Goal: Task Accomplishment & Management: Use online tool/utility

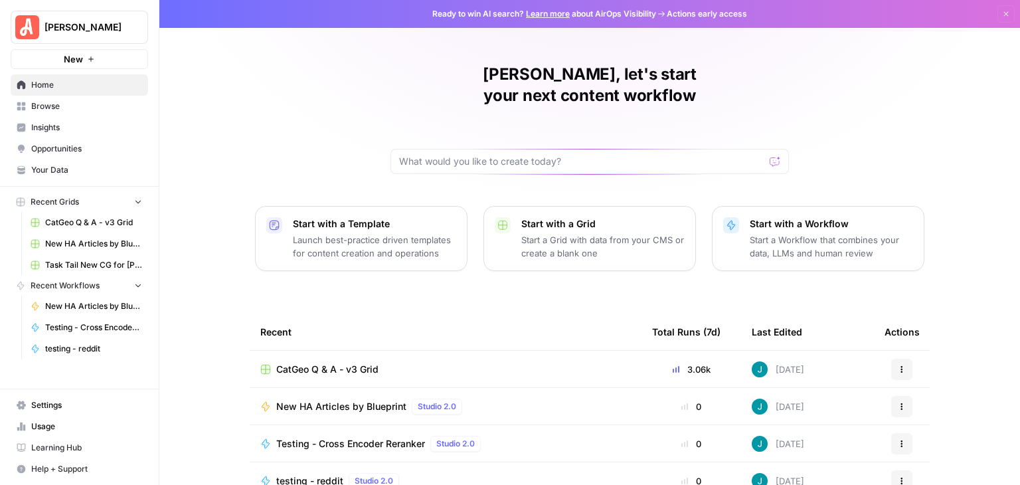
click at [74, 218] on span "CatGeo Q & A - v3 Grid" at bounding box center [93, 222] width 97 height 12
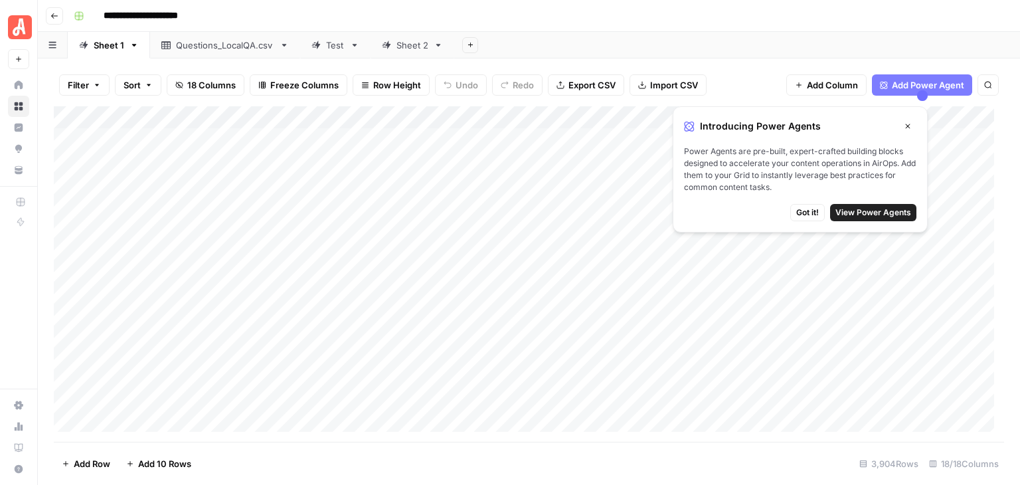
click at [802, 213] on span "Got it!" at bounding box center [807, 213] width 23 height 12
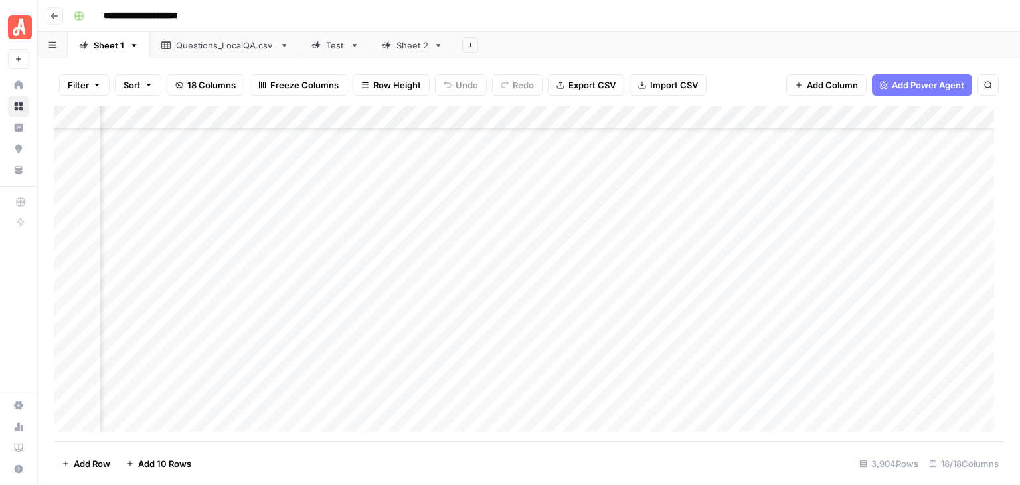
scroll to position [87869, 564]
click at [409, 46] on div "Sheet 2" at bounding box center [412, 45] width 32 height 13
click at [68, 182] on div "Add Column" at bounding box center [529, 273] width 950 height 335
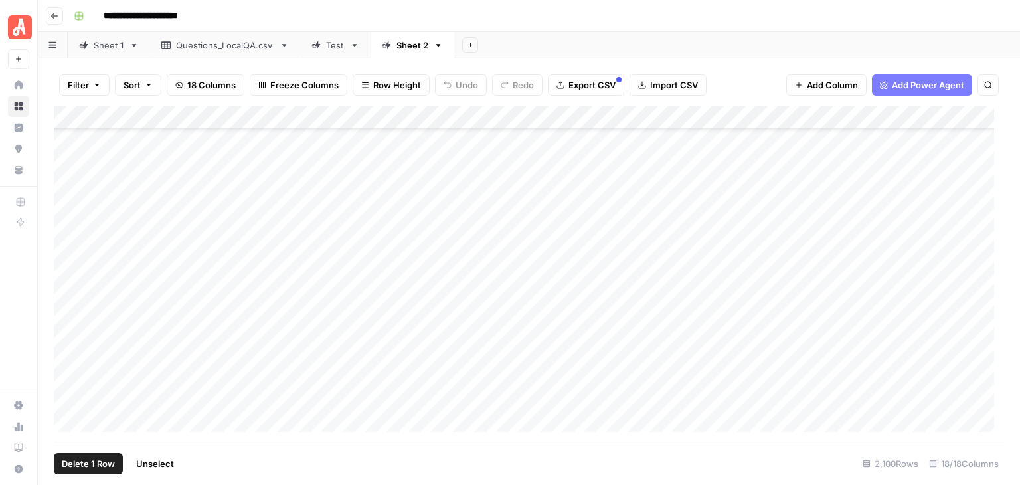
click at [64, 280] on div "Add Column" at bounding box center [529, 273] width 950 height 335
click at [699, 117] on div "Add Column" at bounding box center [529, 273] width 950 height 335
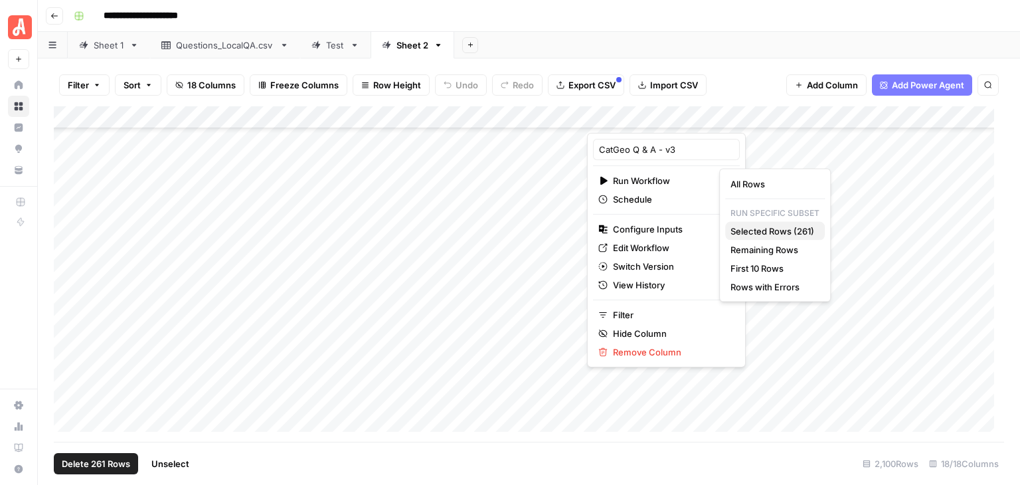
click at [788, 226] on span "Selected Rows (261)" at bounding box center [773, 230] width 84 height 13
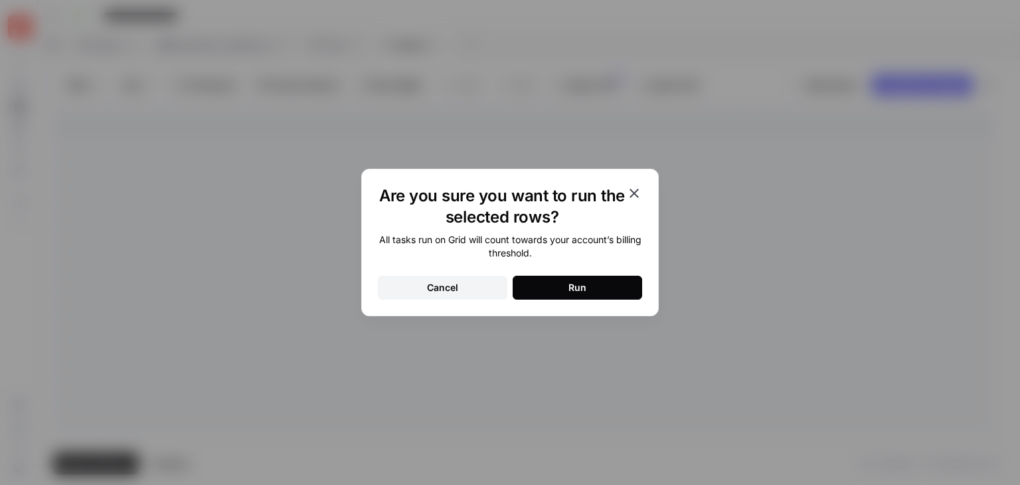
click at [601, 288] on button "Run" at bounding box center [578, 288] width 130 height 24
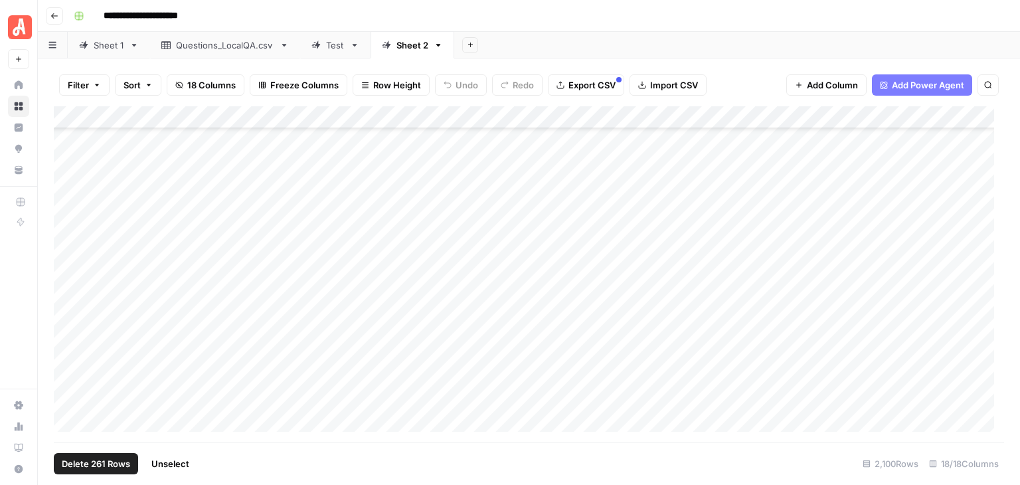
click at [181, 460] on span "Unselect" at bounding box center [170, 463] width 38 height 13
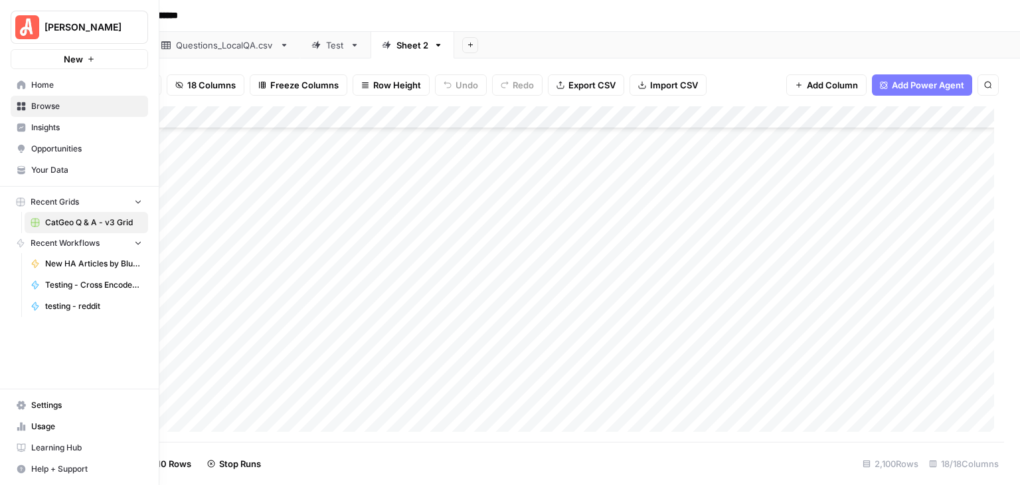
click at [43, 426] on span "Usage" at bounding box center [86, 426] width 111 height 12
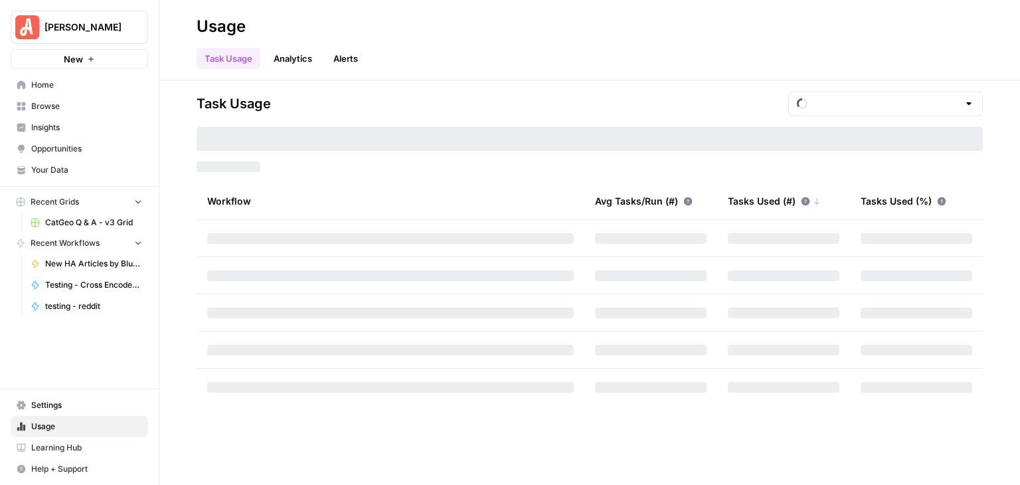
type input "October Tasks"
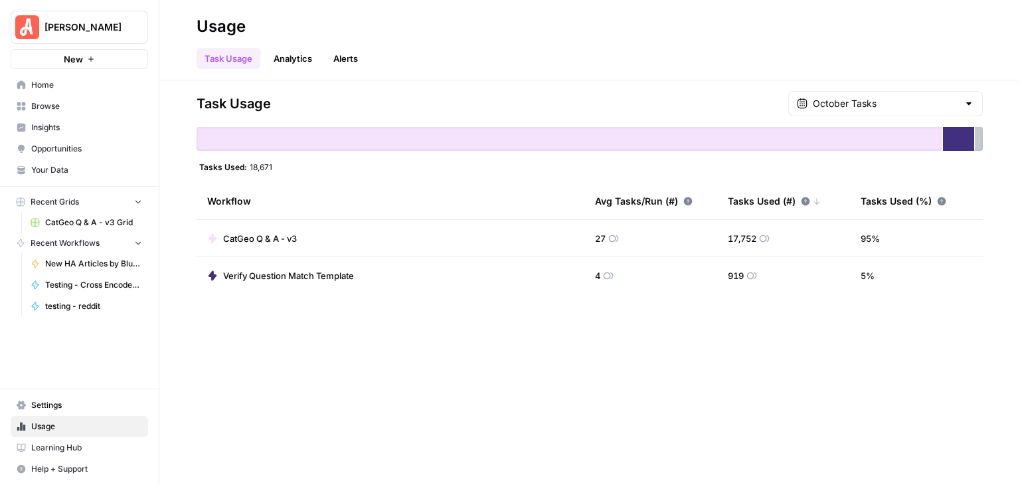
click at [972, 102] on div at bounding box center [969, 103] width 11 height 13
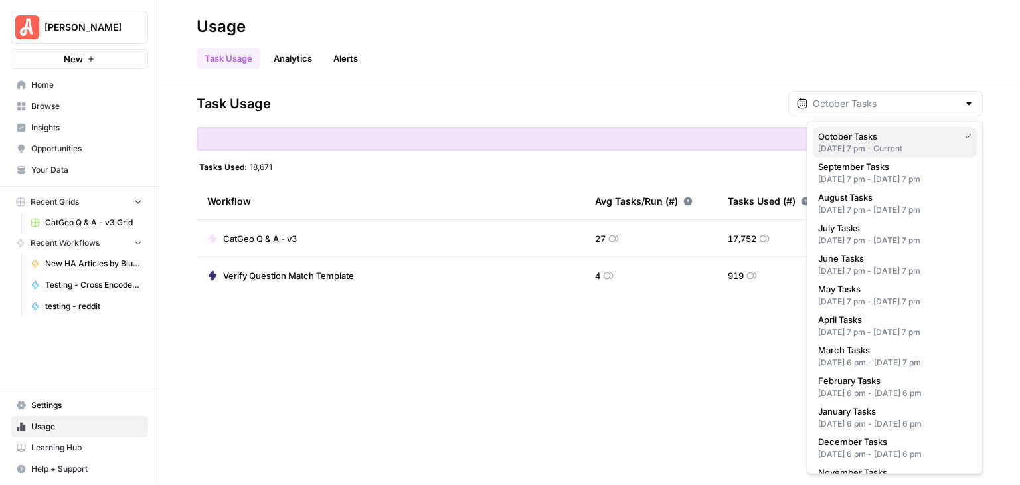
click at [885, 128] on button "October Tasks Sep 30, 2025 7 pm - Current" at bounding box center [895, 142] width 164 height 31
type input "October Tasks"
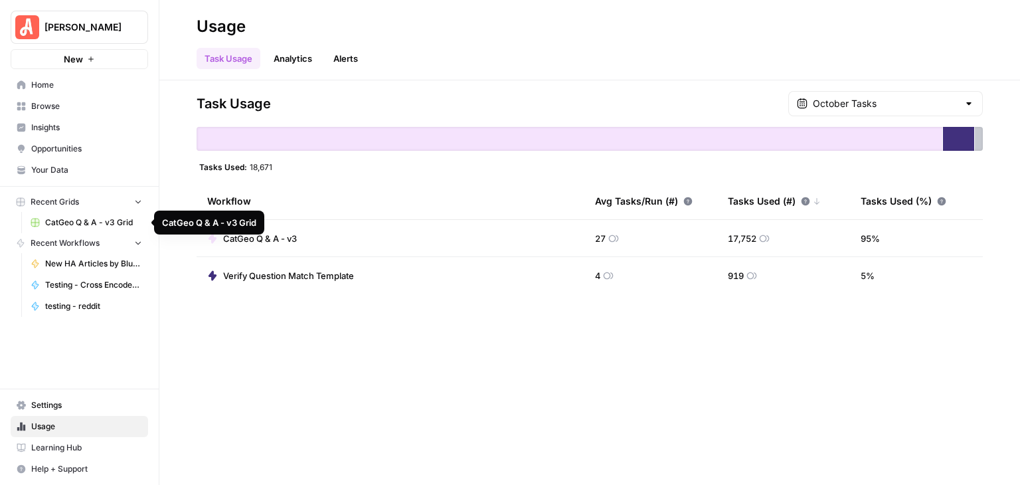
click at [84, 218] on span "CatGeo Q & A - v3 Grid" at bounding box center [93, 222] width 97 height 12
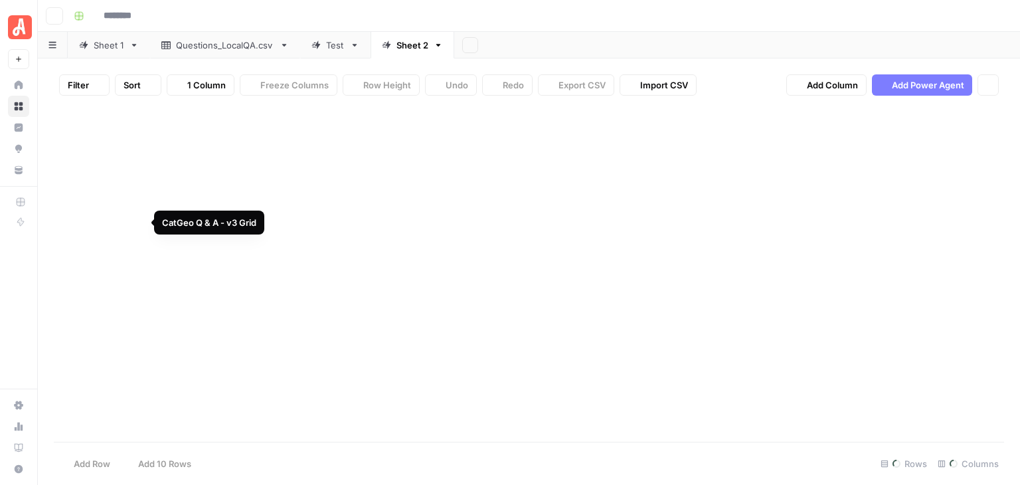
type input "**********"
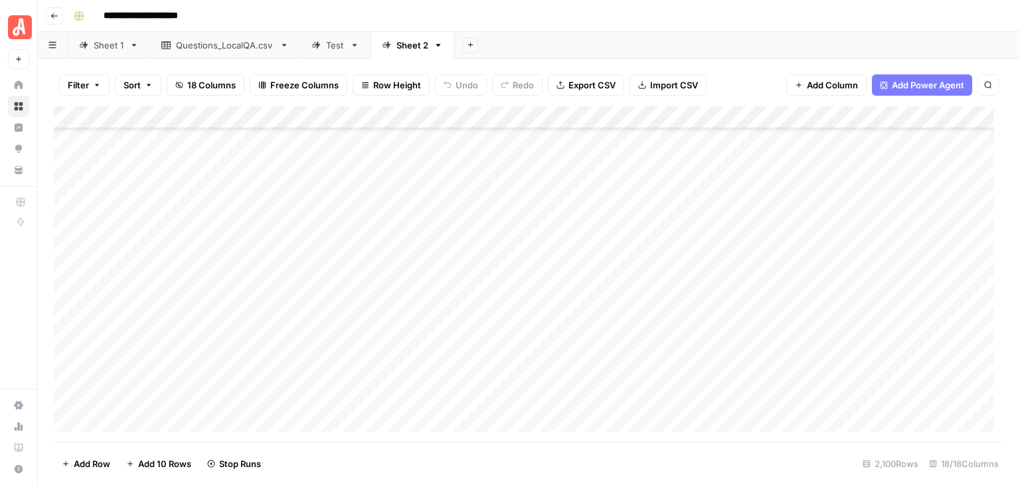
scroll to position [39395, 0]
click at [696, 303] on div "Add Column" at bounding box center [529, 273] width 950 height 335
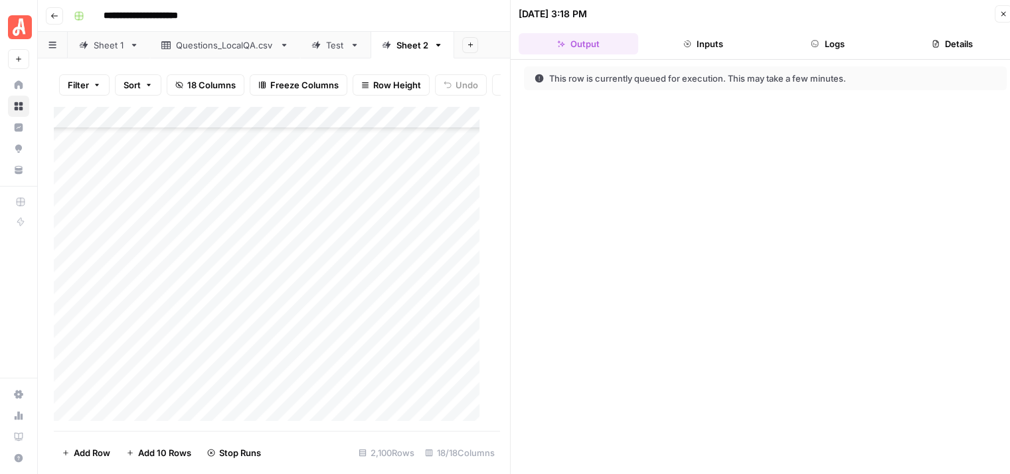
click at [956, 35] on button "Details" at bounding box center [953, 43] width 120 height 21
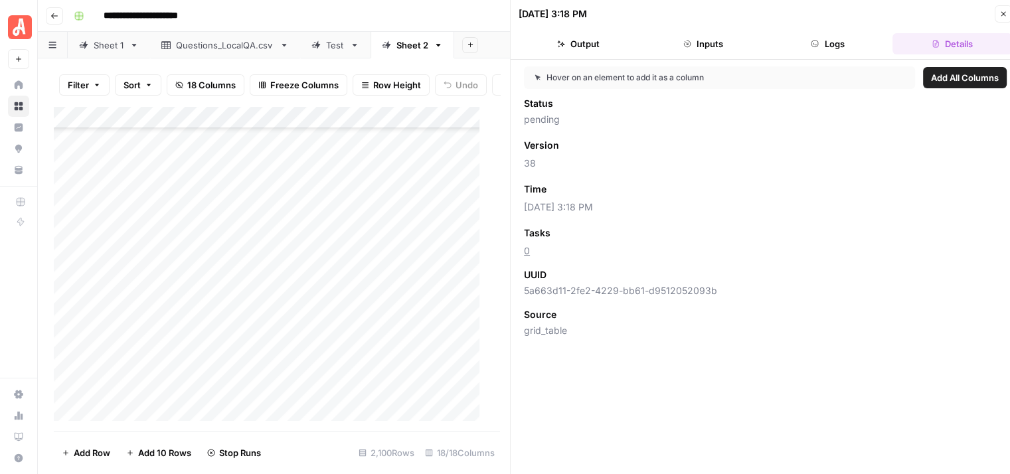
click at [1003, 14] on icon "button" at bounding box center [1003, 14] width 5 height 5
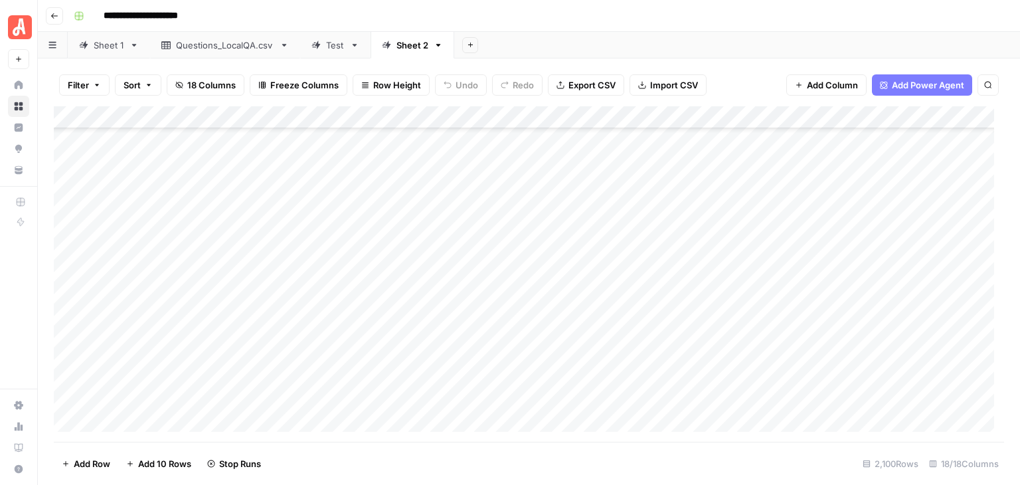
click at [747, 477] on footer "Add Row Add 10 Rows Stop Runs 2,100 Rows 18/18 Columns" at bounding box center [529, 463] width 950 height 43
click at [691, 303] on div "Add Column" at bounding box center [529, 273] width 950 height 335
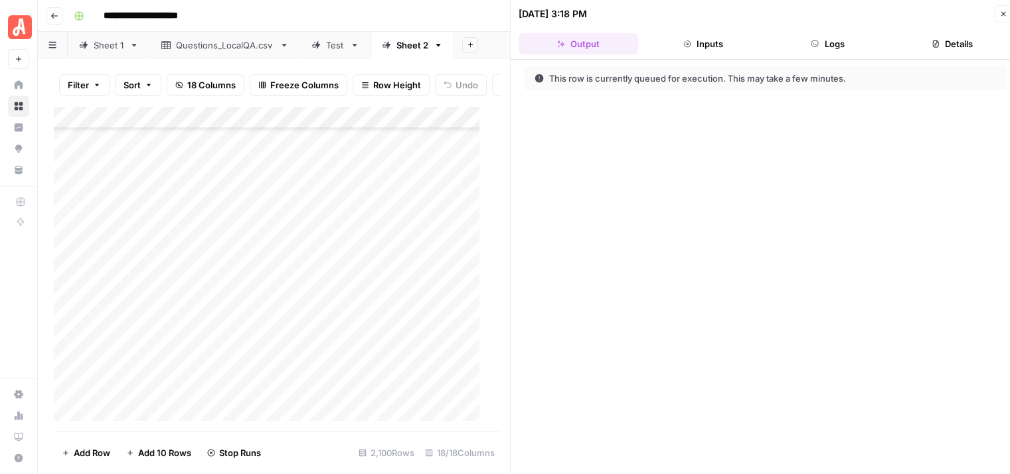
click at [966, 41] on button "Details" at bounding box center [953, 43] width 120 height 21
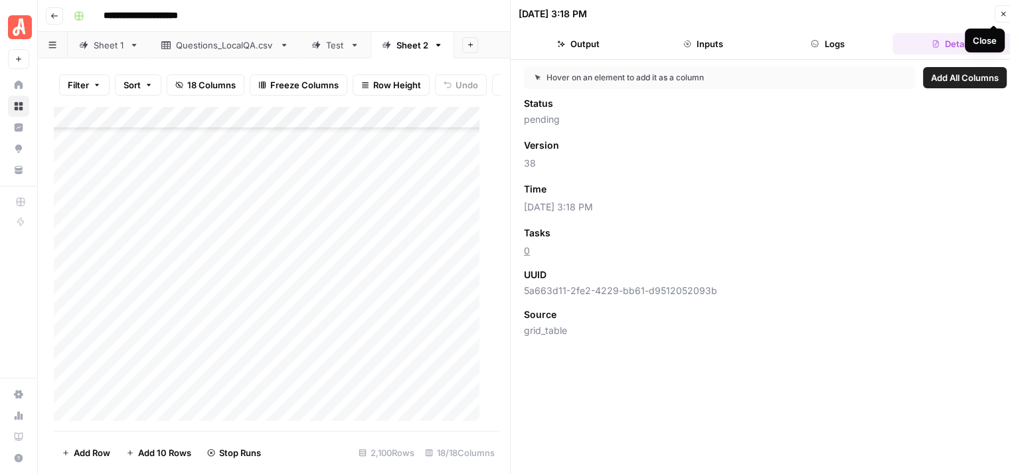
click at [1002, 15] on icon "button" at bounding box center [1003, 14] width 8 height 8
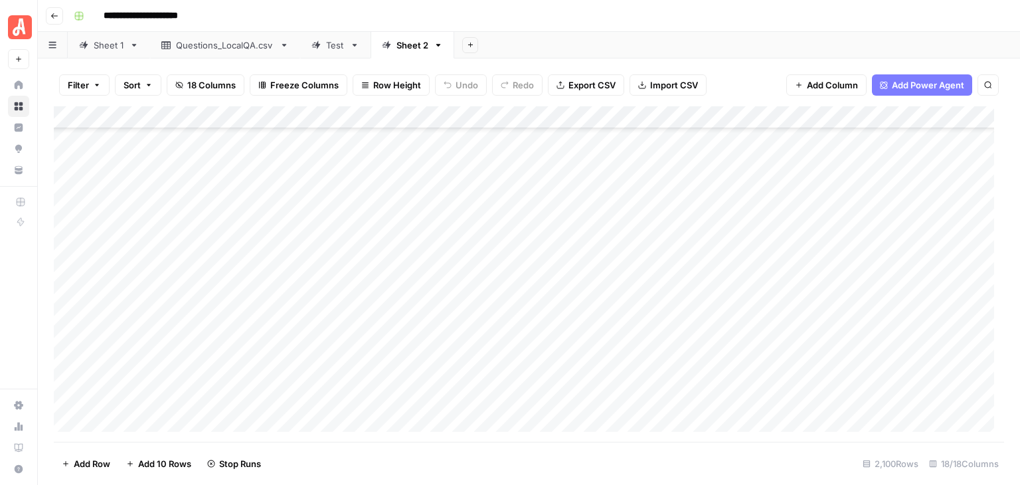
click at [744, 478] on footer "Add Row Add 10 Rows Stop Runs 2,100 Rows 18/18 Columns" at bounding box center [529, 463] width 950 height 43
click at [699, 275] on div "Add Column" at bounding box center [529, 273] width 950 height 335
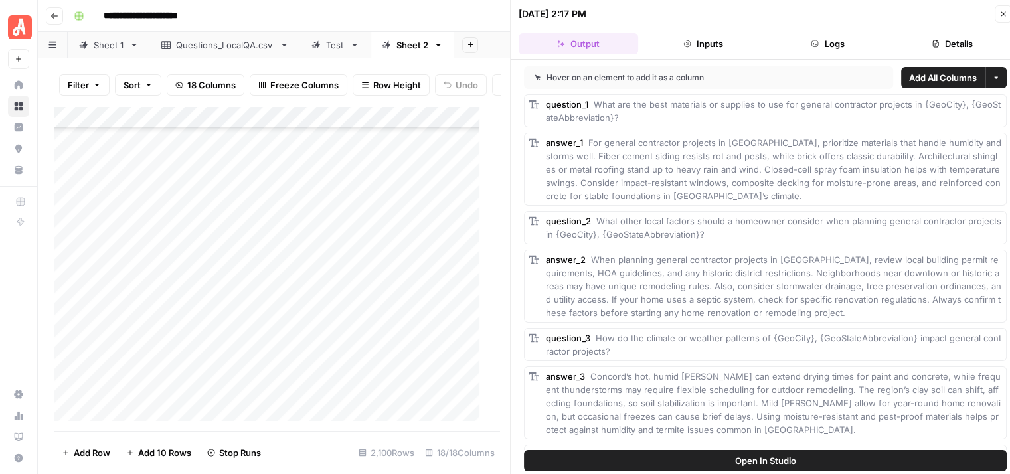
click at [958, 43] on button "Details" at bounding box center [953, 43] width 120 height 21
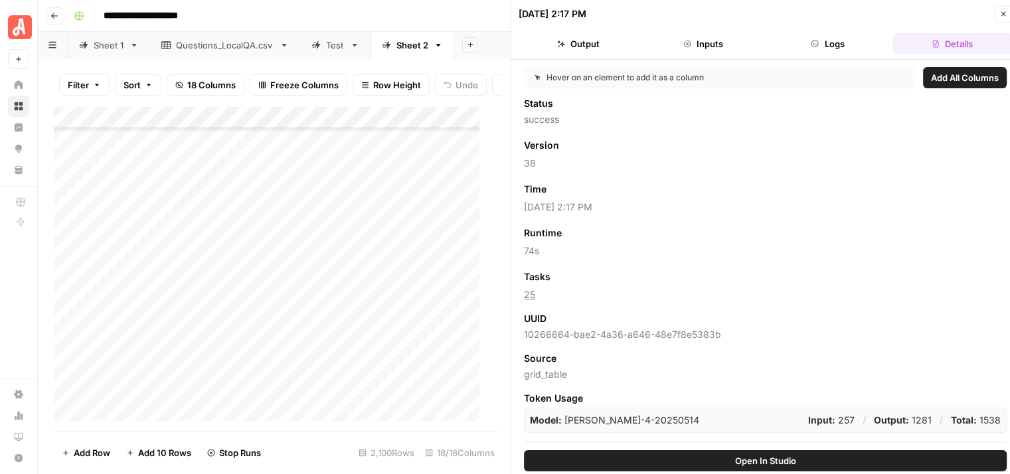
click at [1000, 15] on icon "button" at bounding box center [1003, 14] width 8 height 8
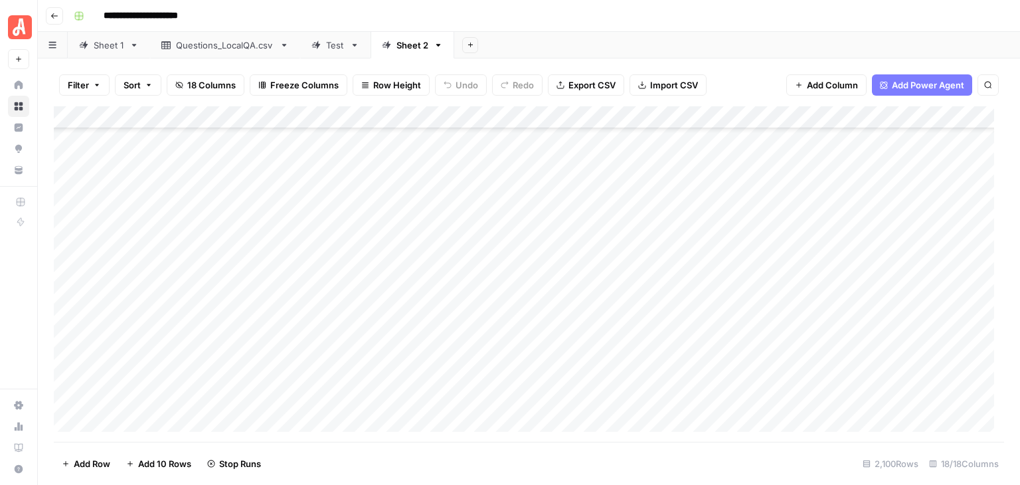
scroll to position [40059, 0]
click at [903, 11] on div "**********" at bounding box center [537, 15] width 938 height 21
click at [958, 15] on div "**********" at bounding box center [537, 15] width 938 height 21
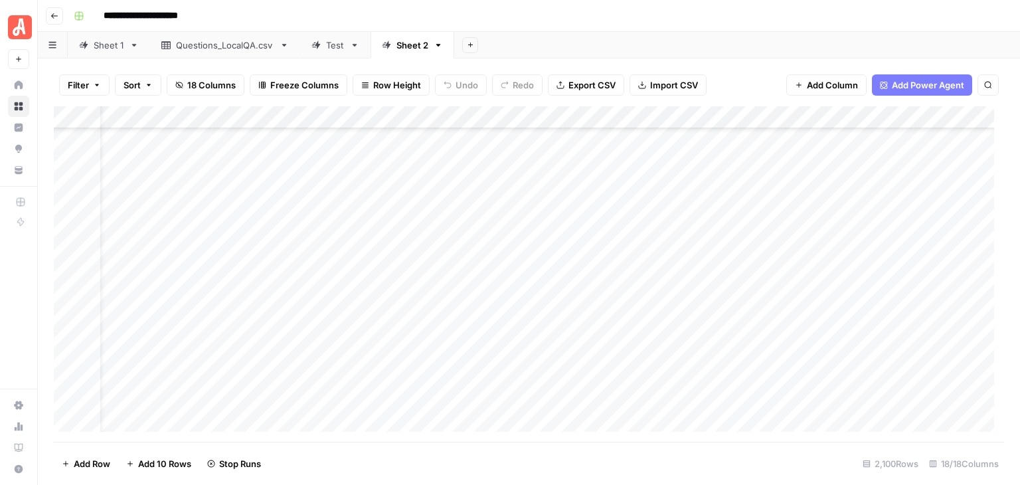
scroll to position [40457, 39]
click at [170, 461] on span "Add 10 Rows" at bounding box center [164, 463] width 53 height 13
click at [169, 455] on button "Add 10 Rows" at bounding box center [158, 463] width 81 height 21
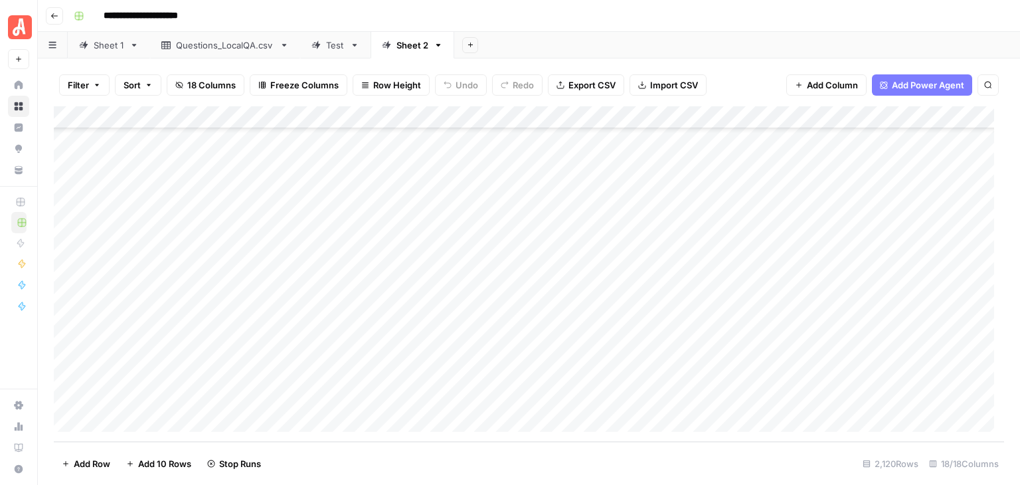
scroll to position [47388, 0]
click at [197, 173] on div "Add Column" at bounding box center [529, 273] width 950 height 335
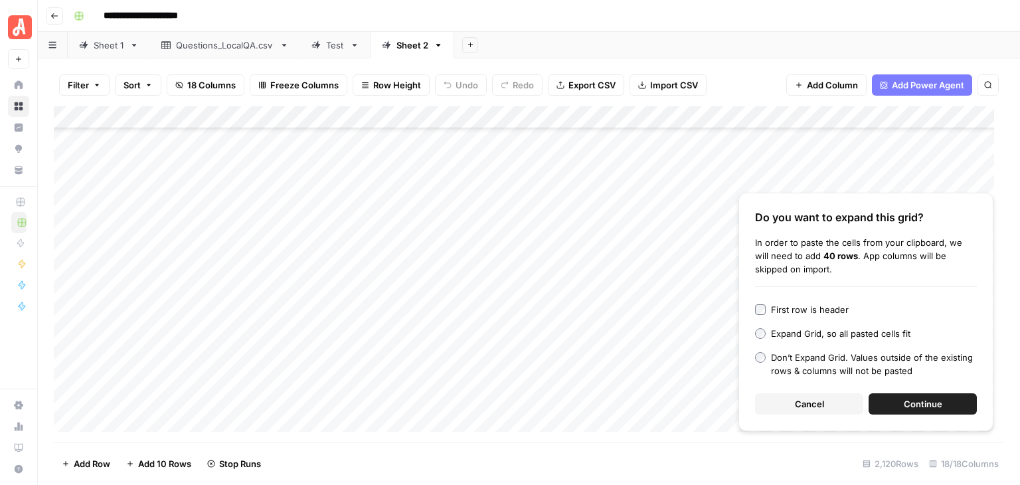
click at [929, 406] on span "Continue" at bounding box center [923, 403] width 39 height 13
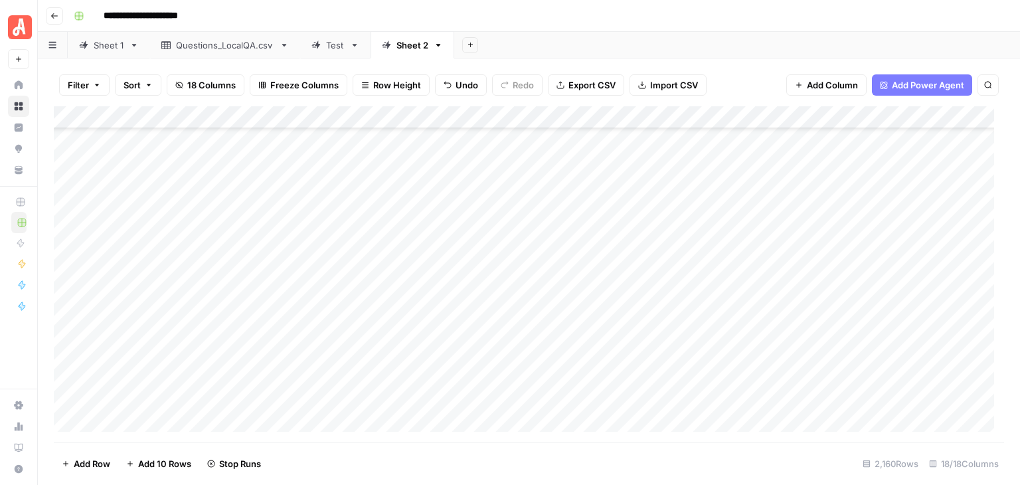
scroll to position [48490, 0]
click at [171, 462] on span "Add 10 Rows" at bounding box center [164, 463] width 53 height 13
click at [223, 193] on div "Add Column" at bounding box center [529, 273] width 950 height 335
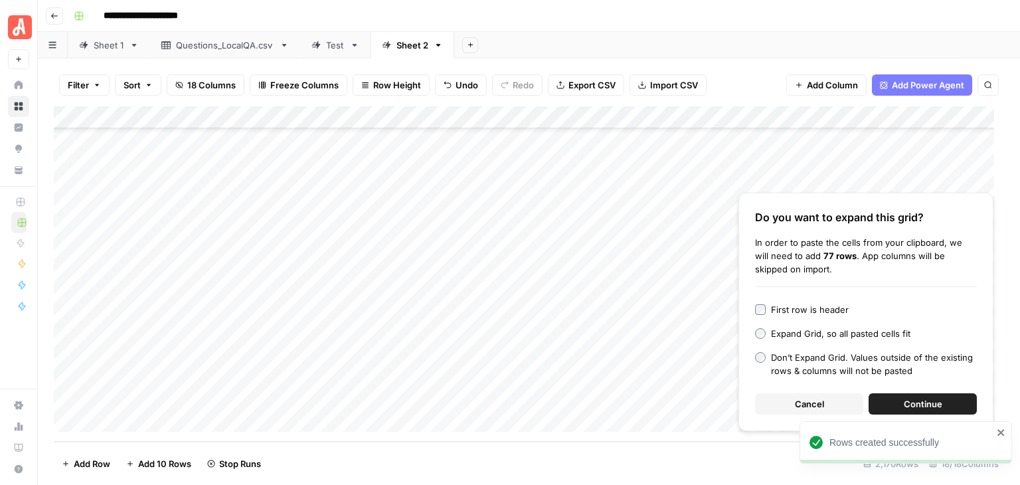
click at [937, 403] on span "Continue" at bounding box center [923, 403] width 39 height 13
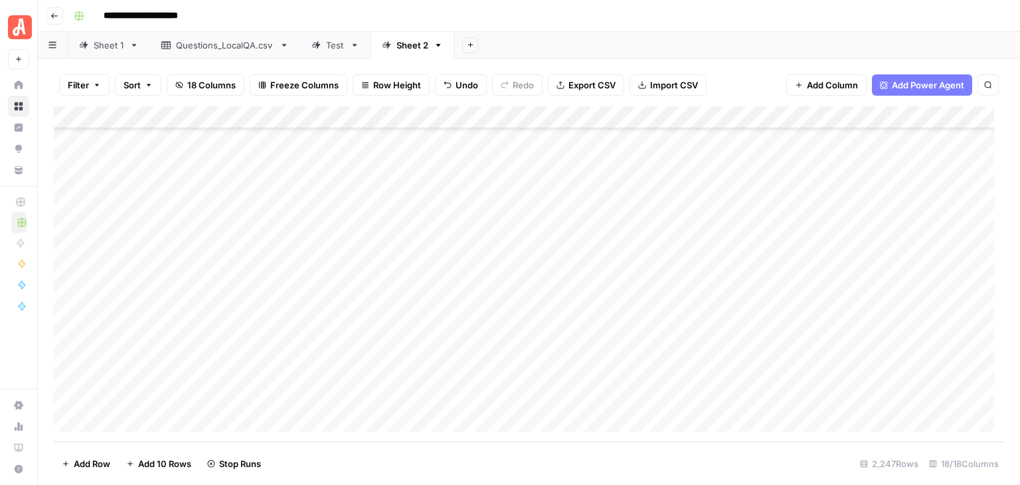
click at [149, 470] on span "Add 10 Rows" at bounding box center [164, 463] width 53 height 13
click at [187, 197] on div "Add Column" at bounding box center [529, 273] width 950 height 335
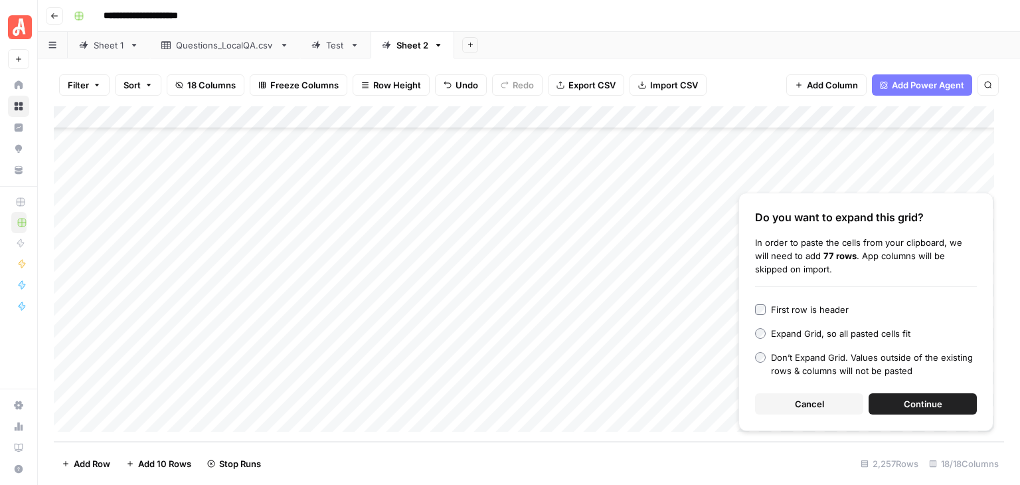
click at [943, 401] on button "Continue" at bounding box center [923, 403] width 108 height 21
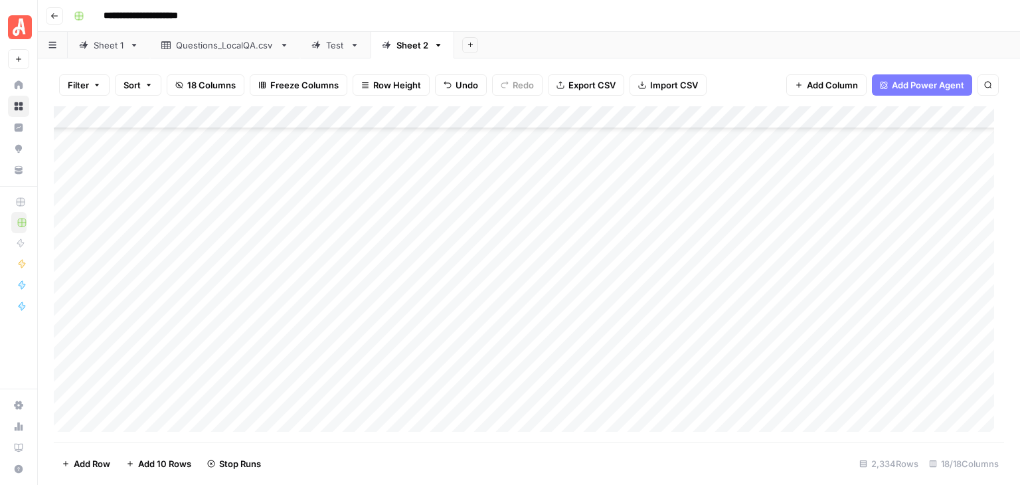
scroll to position [51556, 0]
click at [170, 462] on span "Add 10 Rows" at bounding box center [164, 463] width 53 height 13
click at [207, 193] on div "Add Column" at bounding box center [529, 273] width 950 height 335
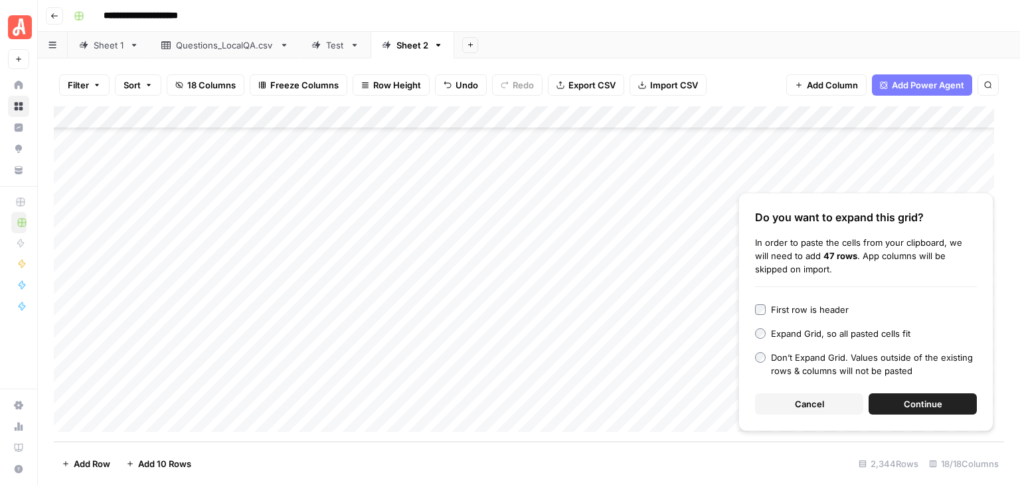
click at [926, 398] on span "Continue" at bounding box center [923, 403] width 39 height 13
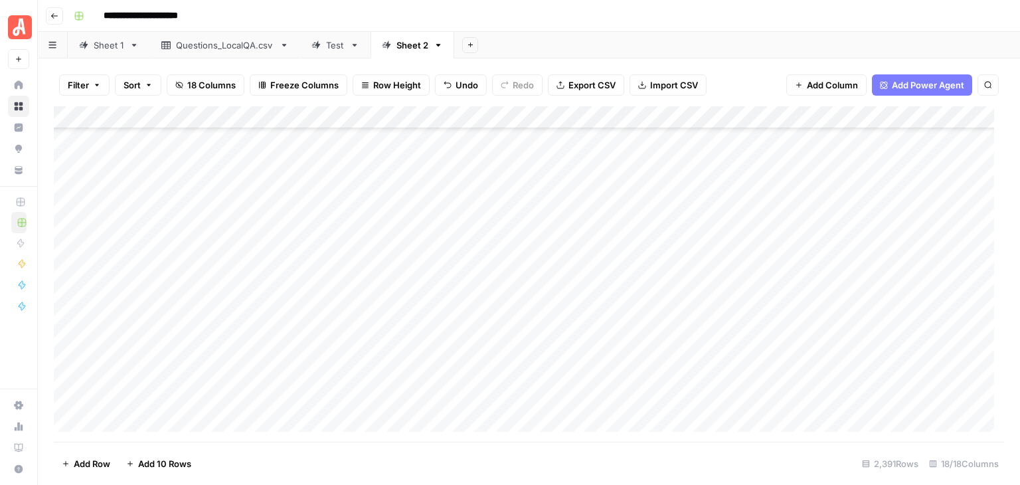
scroll to position [53706, 0]
click at [170, 460] on span "Add 10 Rows" at bounding box center [164, 463] width 53 height 13
click at [68, 161] on div "Add Column" at bounding box center [529, 273] width 950 height 335
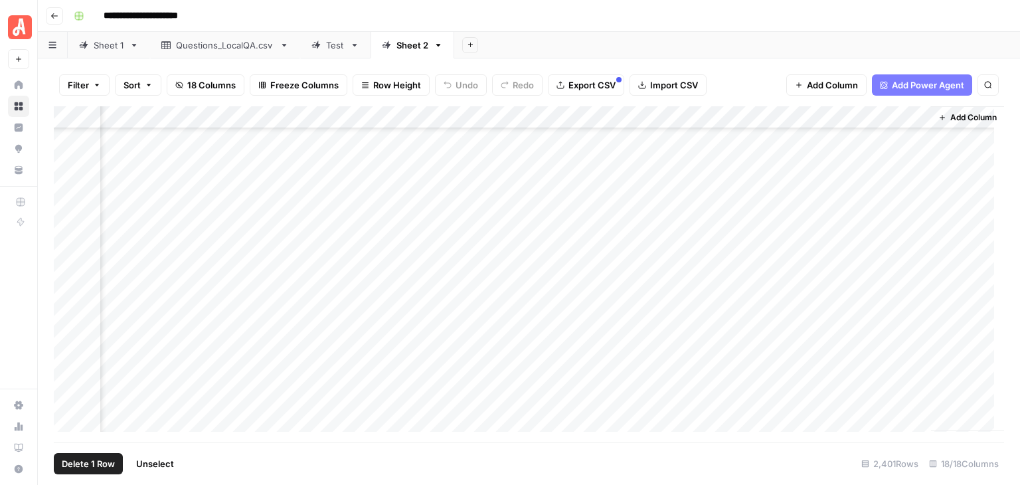
scroll to position [31392, 1305]
click at [66, 338] on div "Add Column" at bounding box center [529, 273] width 950 height 335
click at [768, 118] on div "Add Column" at bounding box center [529, 273] width 950 height 335
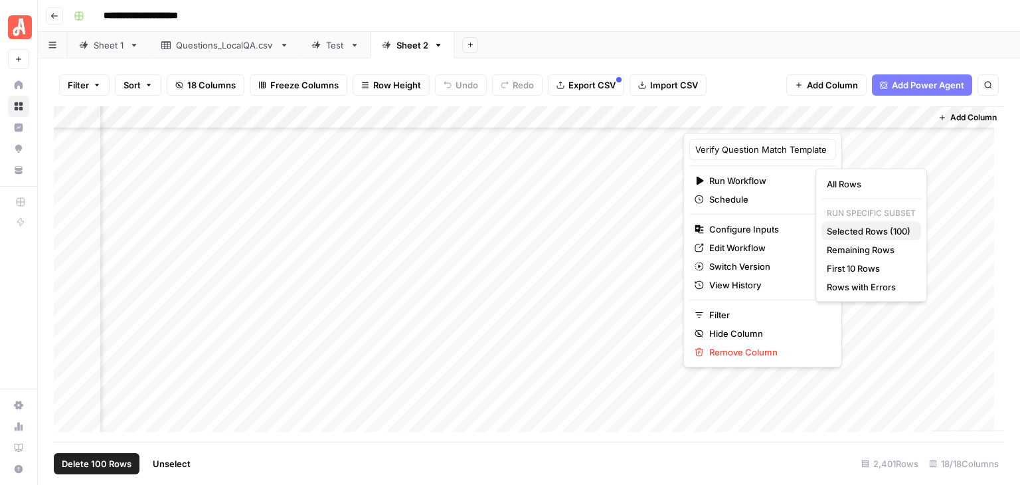
click at [870, 234] on span "Selected Rows (100)" at bounding box center [869, 230] width 84 height 13
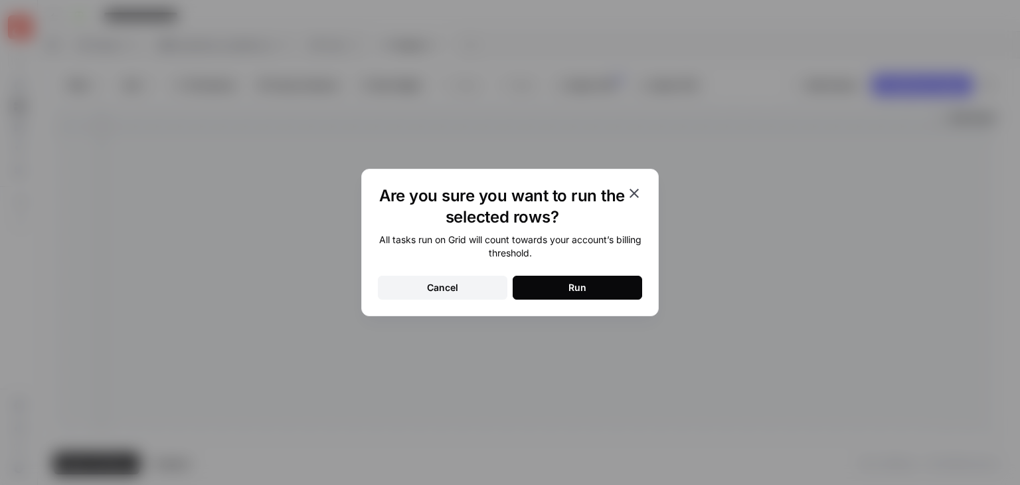
click at [590, 283] on button "Run" at bounding box center [578, 288] width 130 height 24
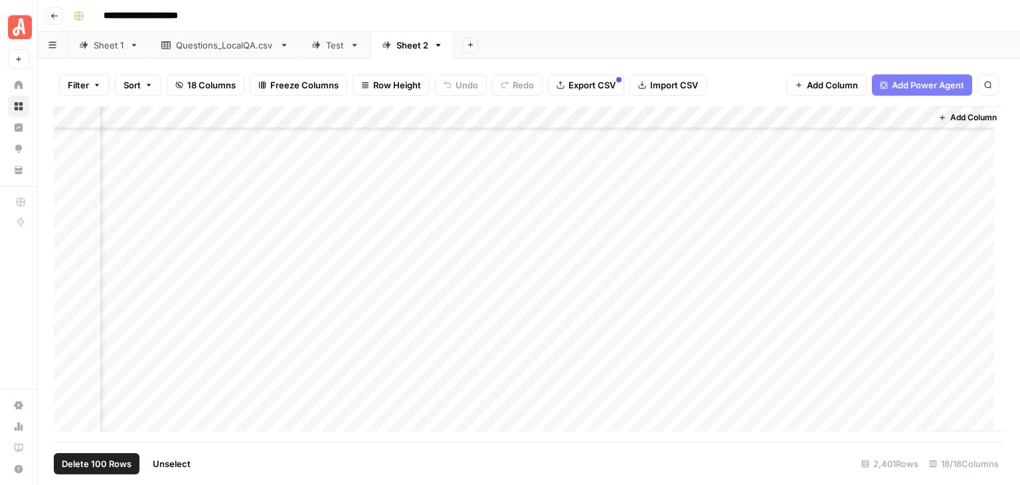
click at [175, 462] on span "Unselect" at bounding box center [172, 463] width 38 height 13
click at [446, 284] on div "Add Column" at bounding box center [529, 273] width 950 height 335
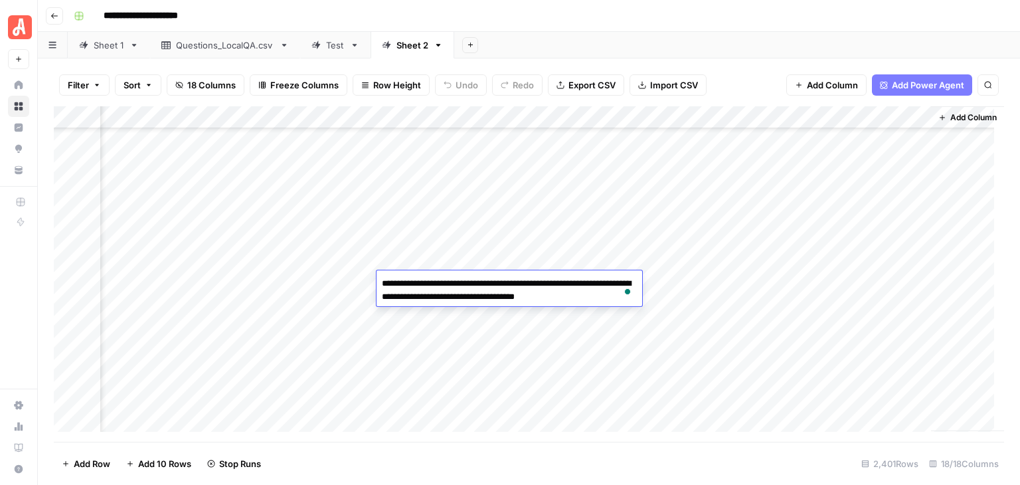
click at [522, 10] on div "**********" at bounding box center [537, 15] width 938 height 21
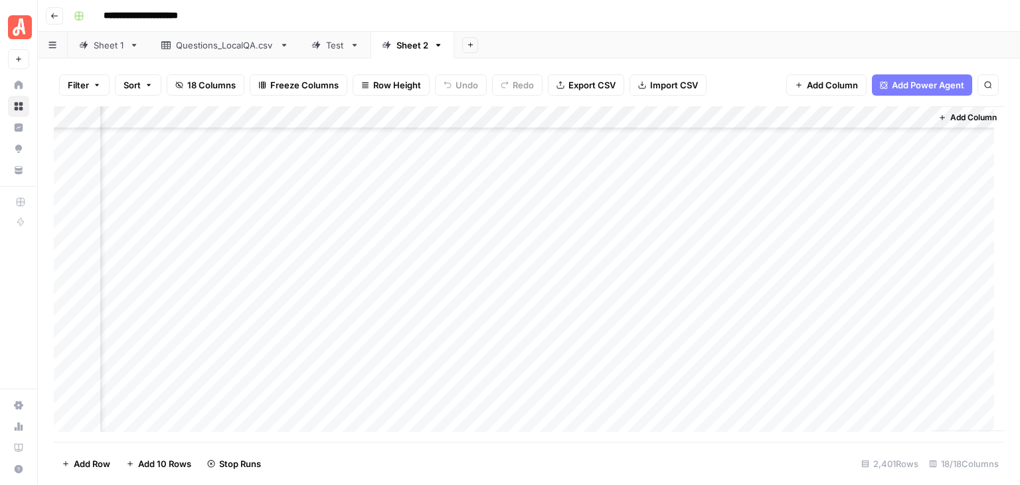
click at [195, 282] on div "Add Column" at bounding box center [529, 273] width 950 height 335
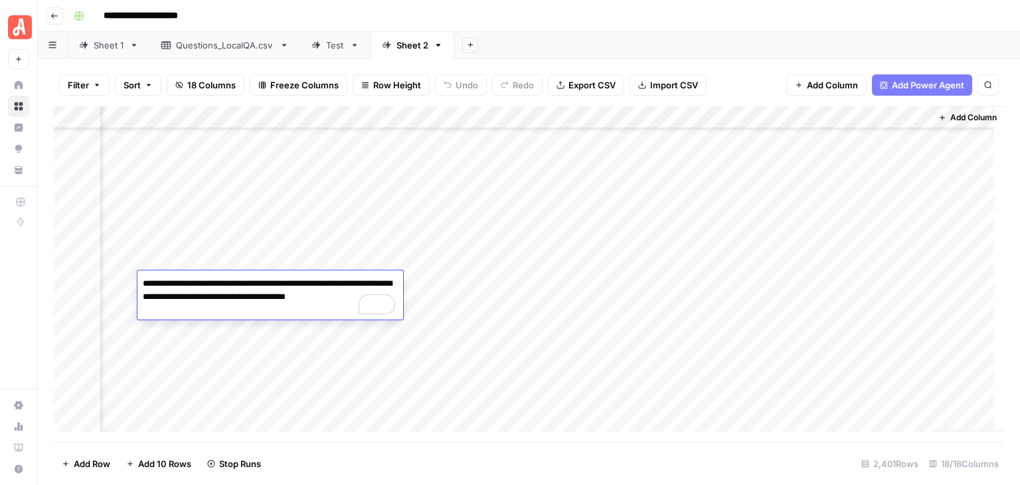
click at [560, 15] on div "**********" at bounding box center [537, 15] width 938 height 21
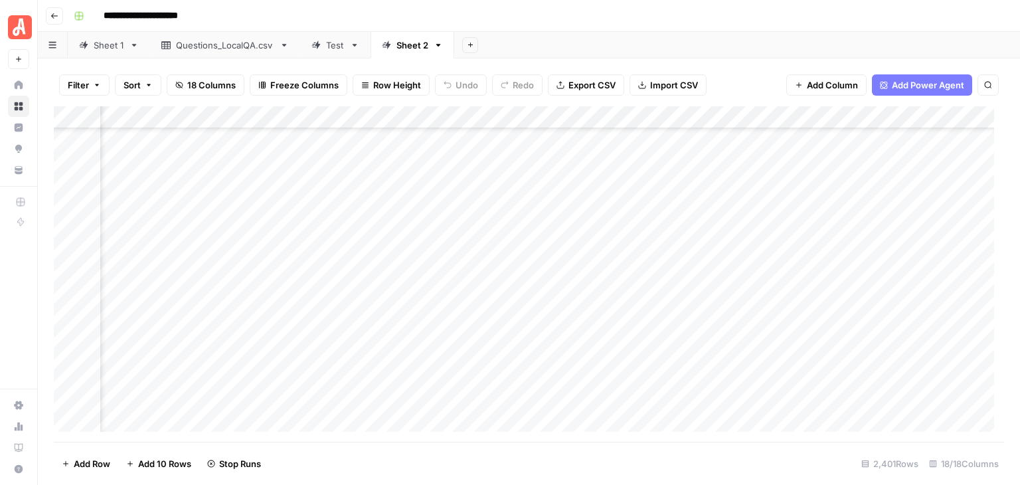
scroll to position [29864, 858]
click at [401, 284] on div "Add Column" at bounding box center [529, 273] width 950 height 335
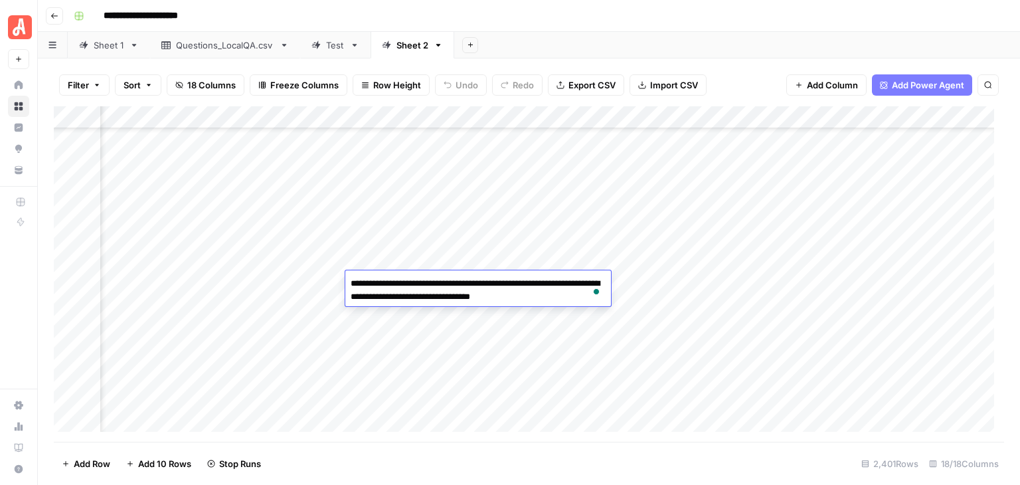
click at [185, 282] on div "Add Column" at bounding box center [529, 273] width 950 height 335
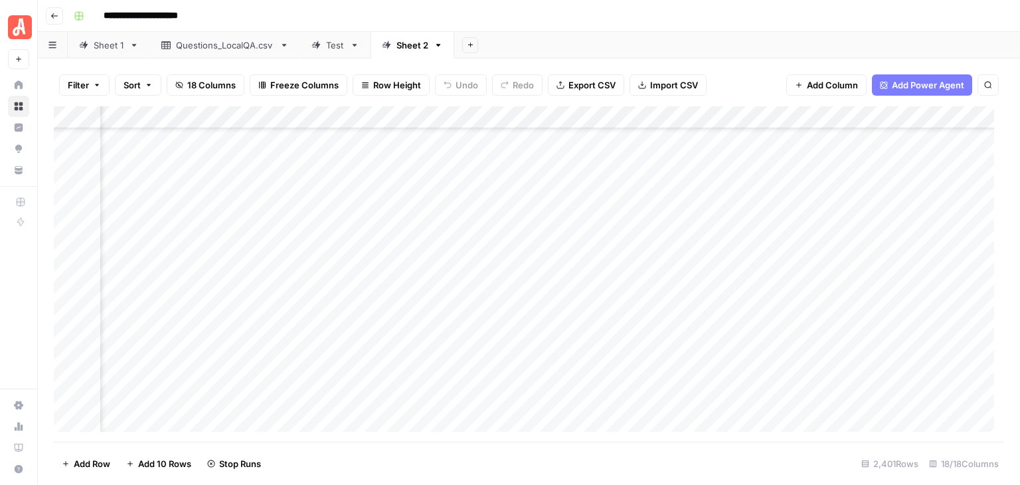
click at [185, 282] on div "Add Column" at bounding box center [529, 273] width 950 height 335
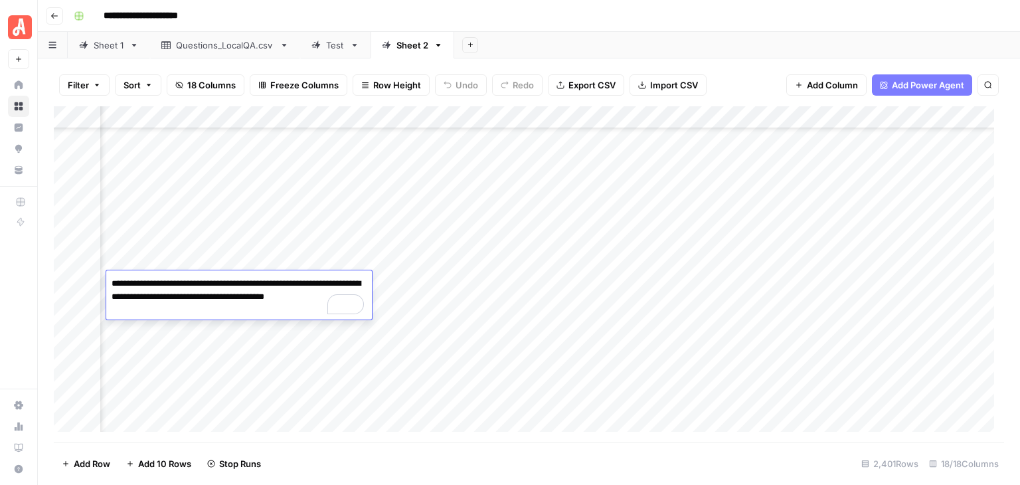
click at [653, 22] on div "**********" at bounding box center [537, 15] width 938 height 21
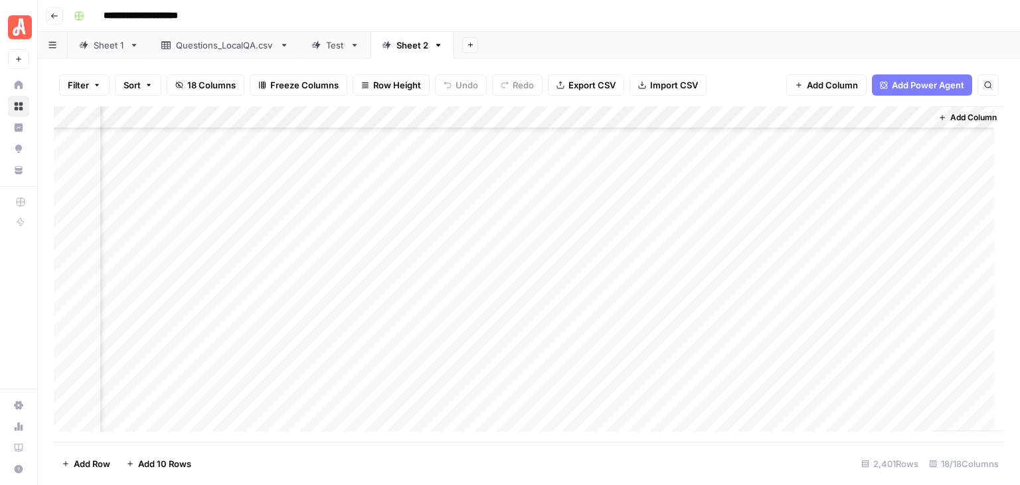
scroll to position [31392, 1305]
click at [786, 175] on div "Add Column" at bounding box center [529, 273] width 950 height 335
click at [68, 225] on div "Add Column" at bounding box center [529, 273] width 950 height 335
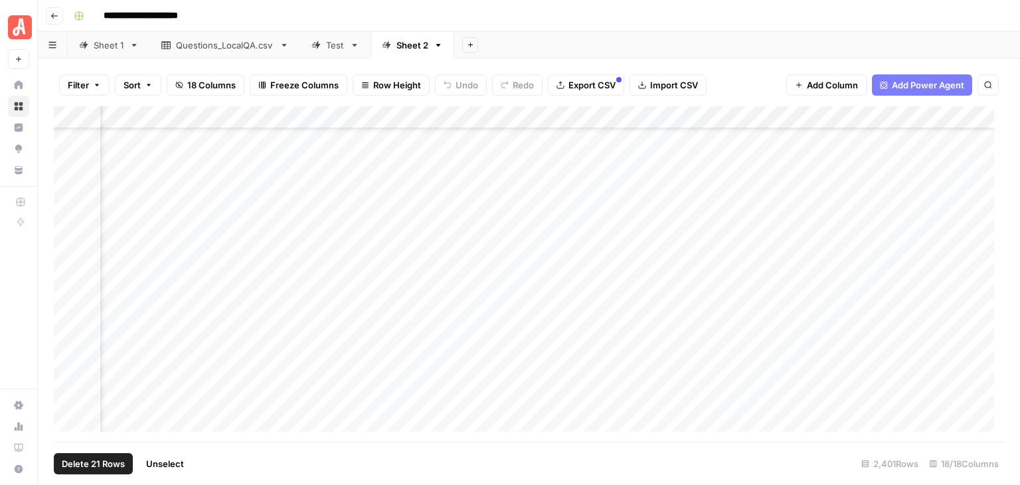
click at [66, 343] on div "Add Column" at bounding box center [529, 273] width 950 height 335
click at [941, 117] on div "Add Column" at bounding box center [529, 273] width 950 height 335
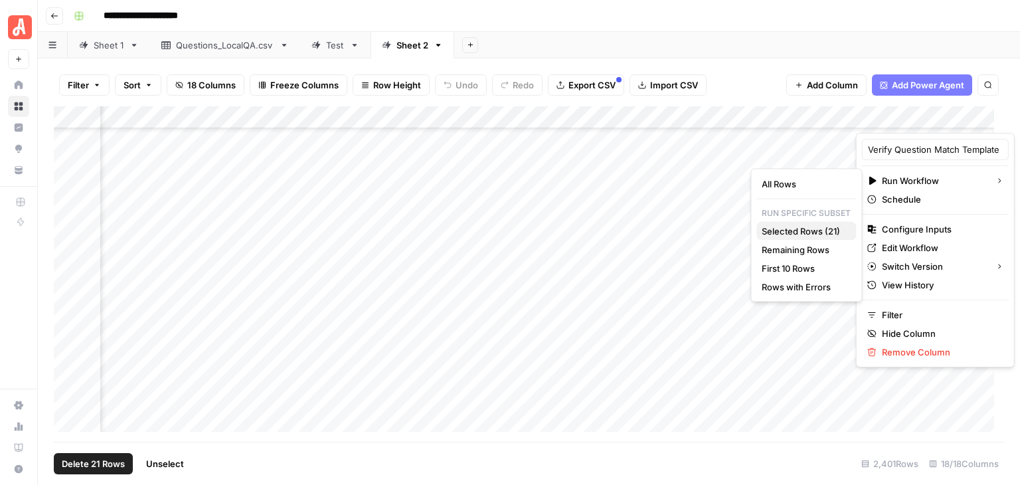
click at [818, 234] on span "Selected Rows (21)" at bounding box center [804, 230] width 84 height 13
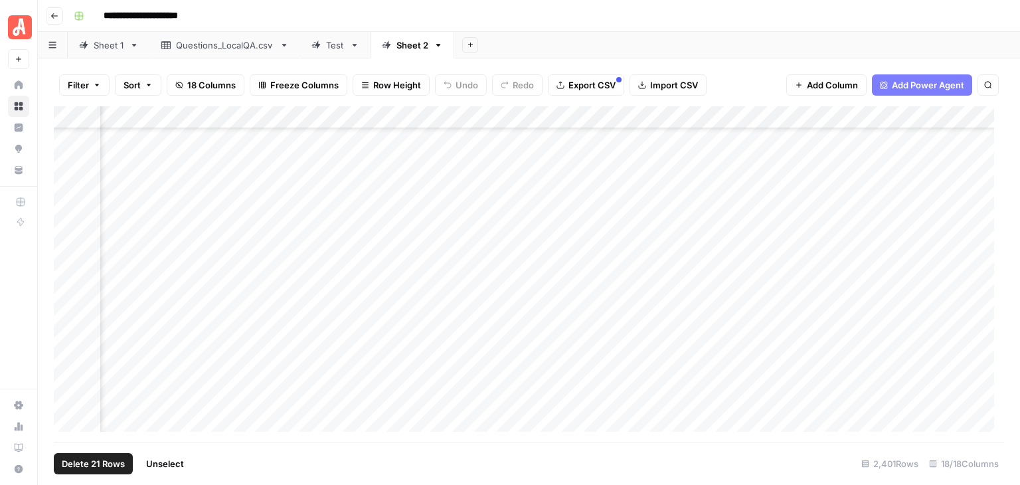
click at [179, 463] on span "Unselect" at bounding box center [165, 463] width 38 height 13
click at [72, 169] on div "Add Column" at bounding box center [529, 273] width 950 height 335
click at [66, 323] on div "Add Column" at bounding box center [529, 273] width 950 height 335
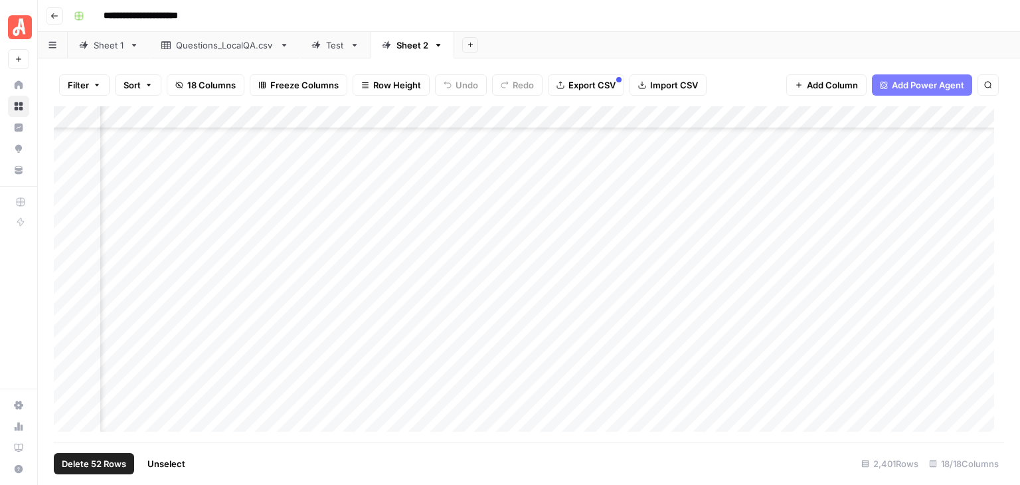
click at [941, 118] on div "Add Column" at bounding box center [529, 273] width 950 height 335
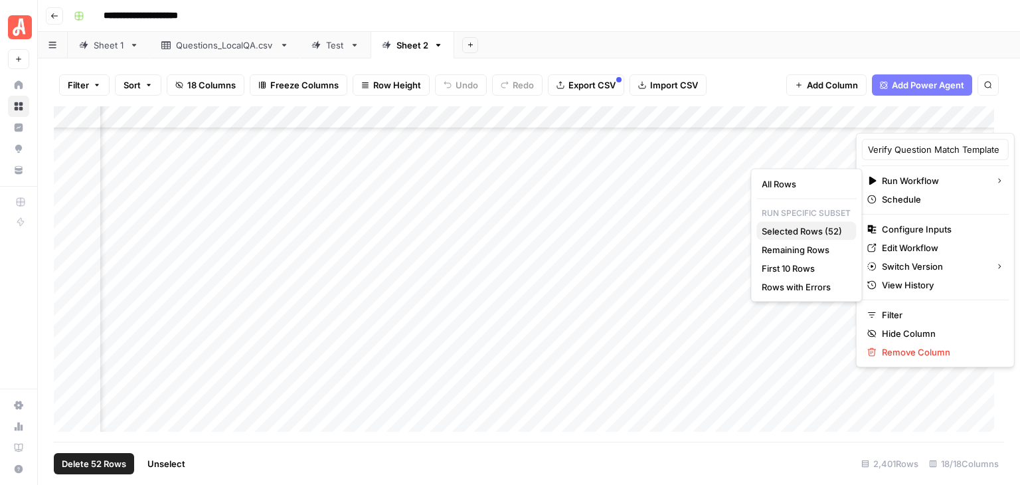
click at [827, 227] on span "Selected Rows (52)" at bounding box center [804, 230] width 84 height 13
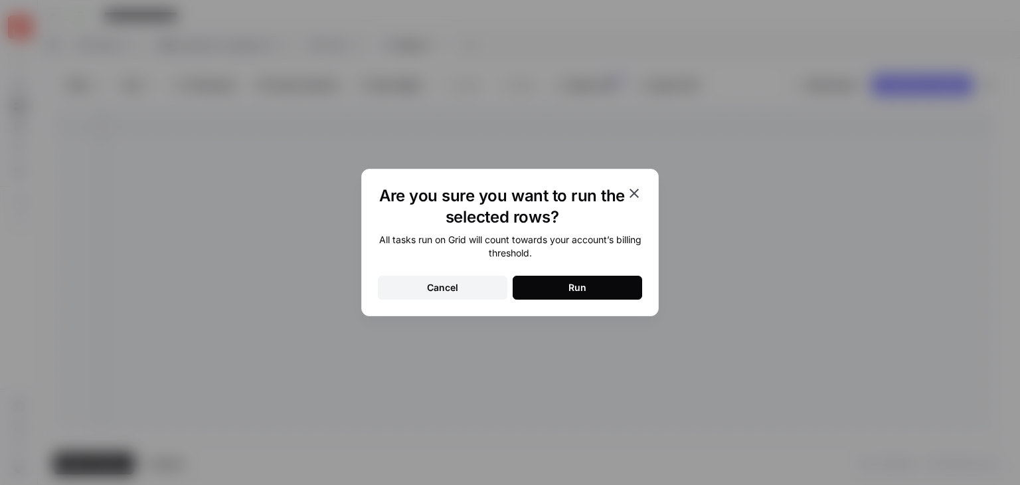
click at [601, 286] on button "Run" at bounding box center [578, 288] width 130 height 24
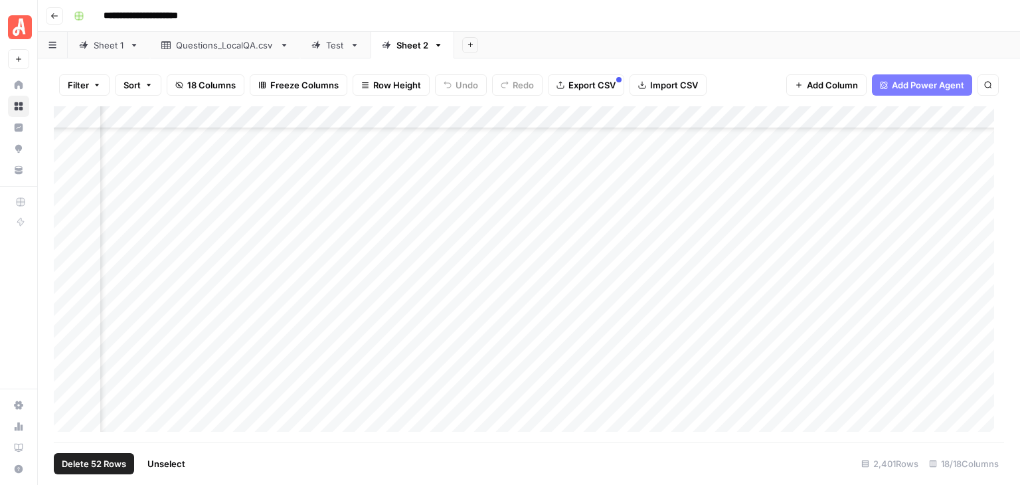
click at [178, 466] on span "Unselect" at bounding box center [166, 463] width 38 height 13
click at [66, 213] on div "Add Column" at bounding box center [529, 273] width 950 height 335
click at [68, 270] on div "Add Column" at bounding box center [529, 273] width 950 height 335
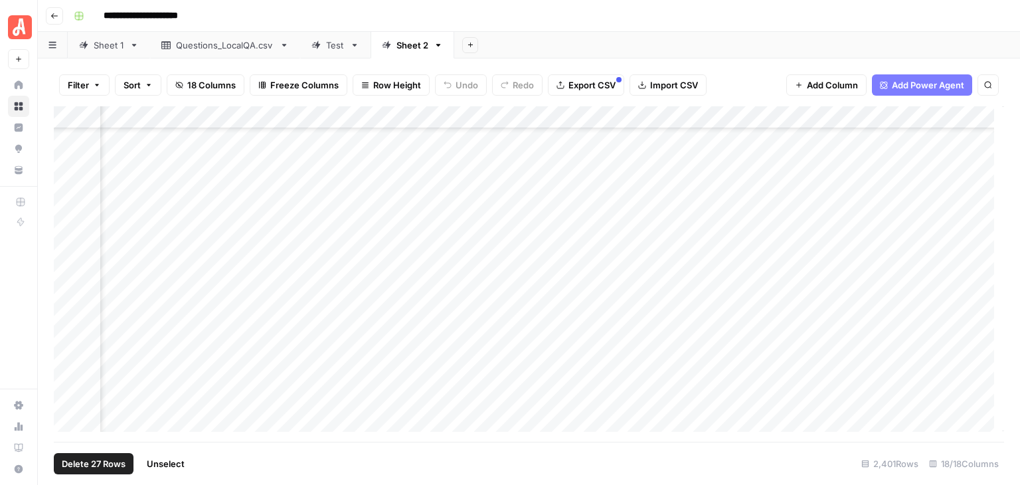
click at [853, 117] on div "Add Column" at bounding box center [529, 273] width 950 height 335
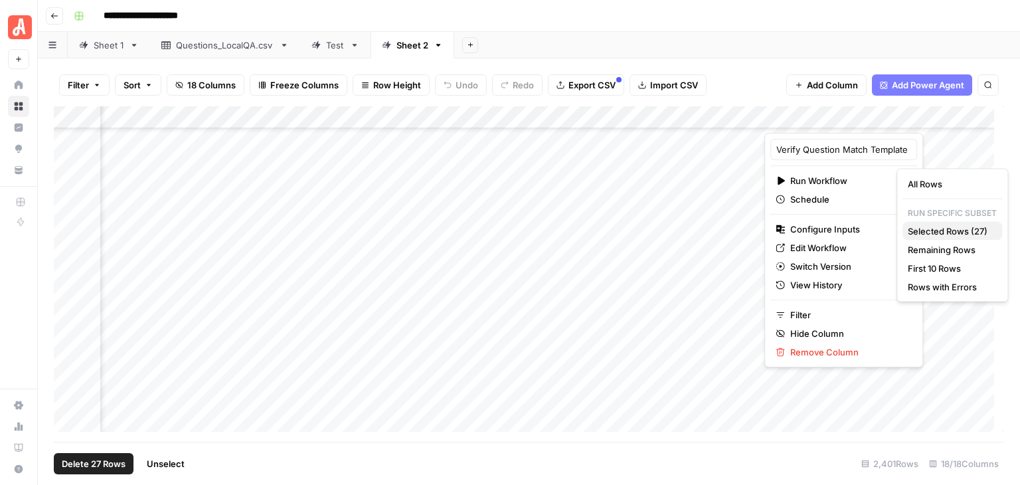
click at [938, 226] on span "Selected Rows (27)" at bounding box center [950, 230] width 84 height 13
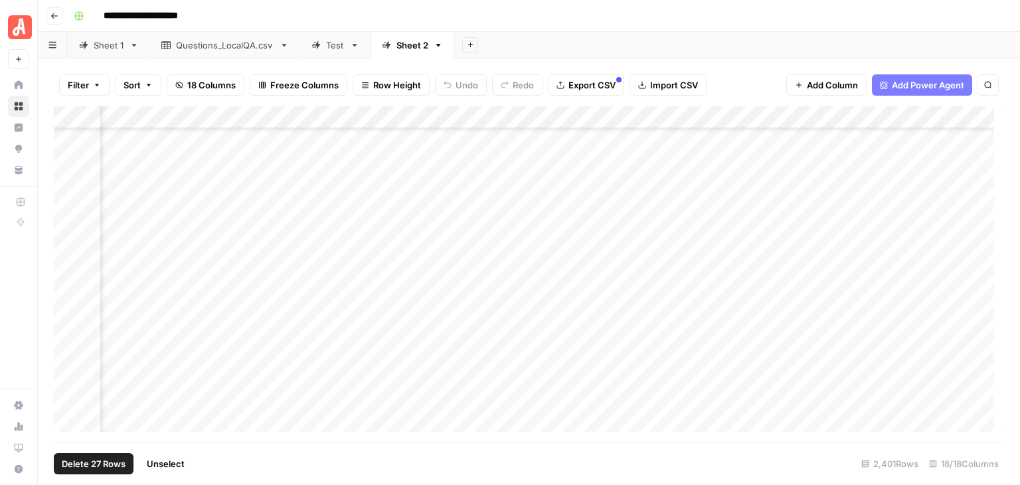
click at [169, 460] on span "Unselect" at bounding box center [166, 463] width 38 height 13
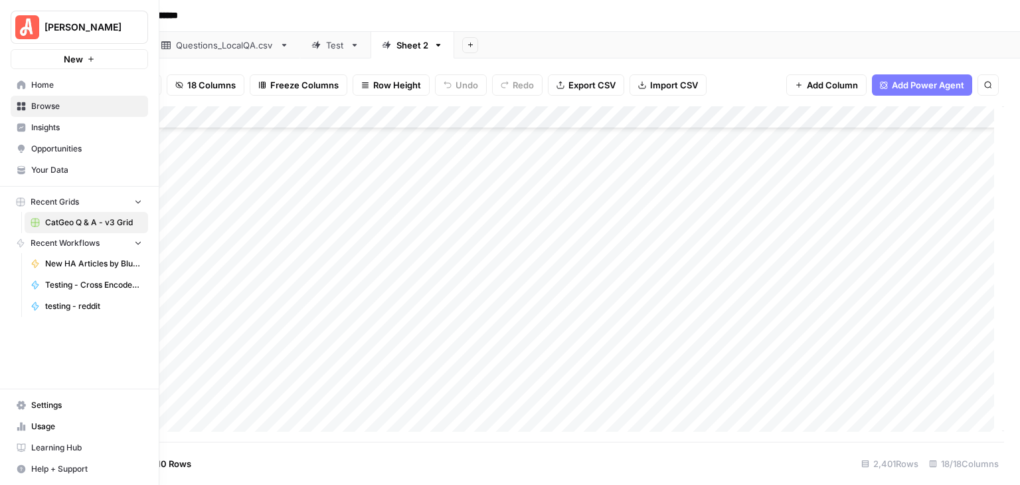
click at [25, 27] on img "Workspace: Angi" at bounding box center [27, 27] width 24 height 24
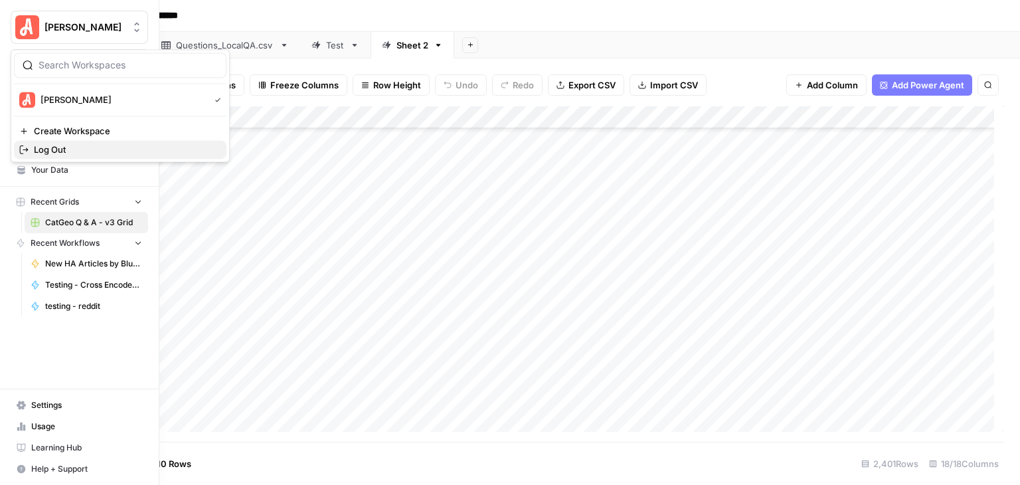
click at [87, 145] on span "Log Out" at bounding box center [125, 149] width 182 height 13
